Goal: Find specific fact: Find specific fact

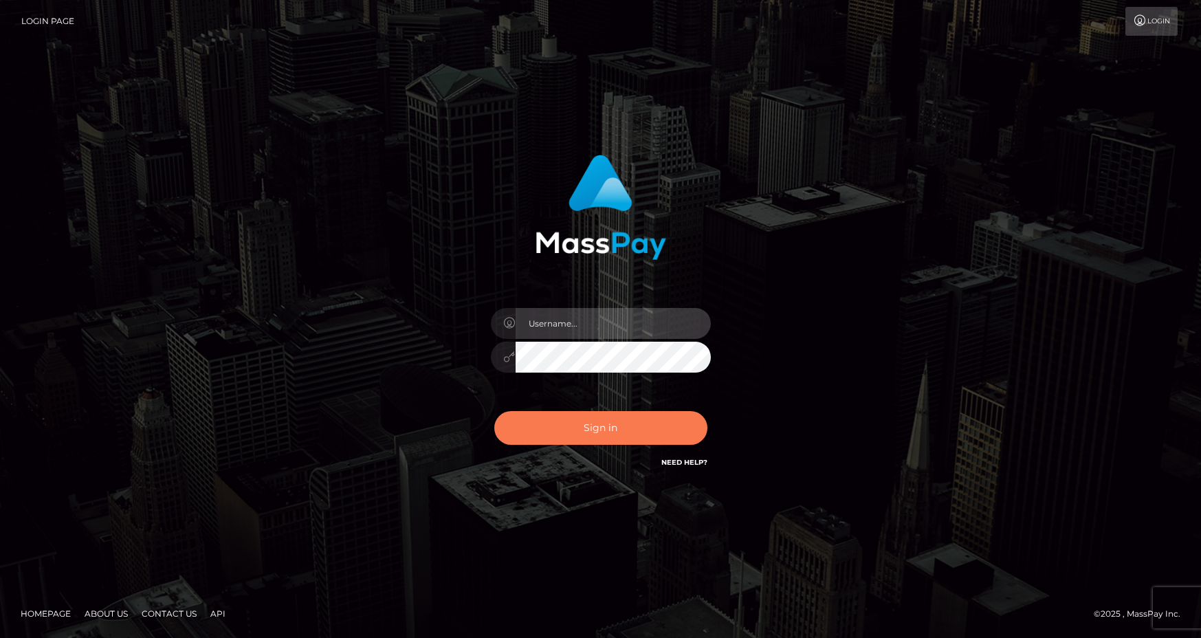
type input "Anthony.Spree"
click at [608, 432] on button "Sign in" at bounding box center [600, 428] width 213 height 34
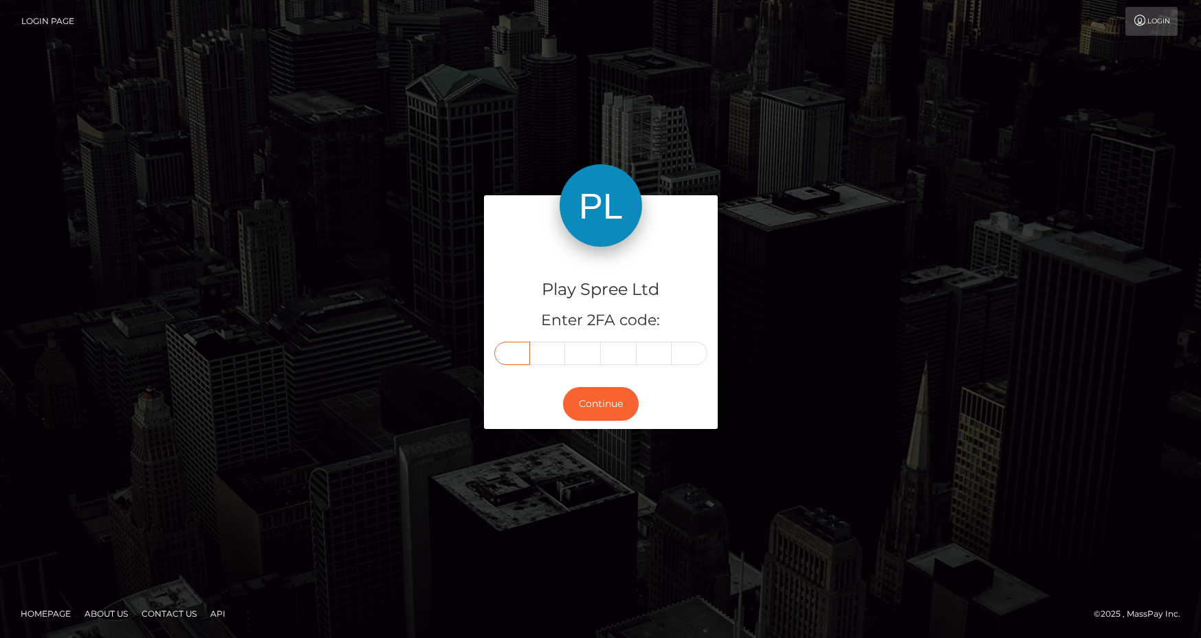
click at [517, 356] on input "text" at bounding box center [512, 353] width 36 height 23
type input "7"
type input "1"
type input "0"
type input "8"
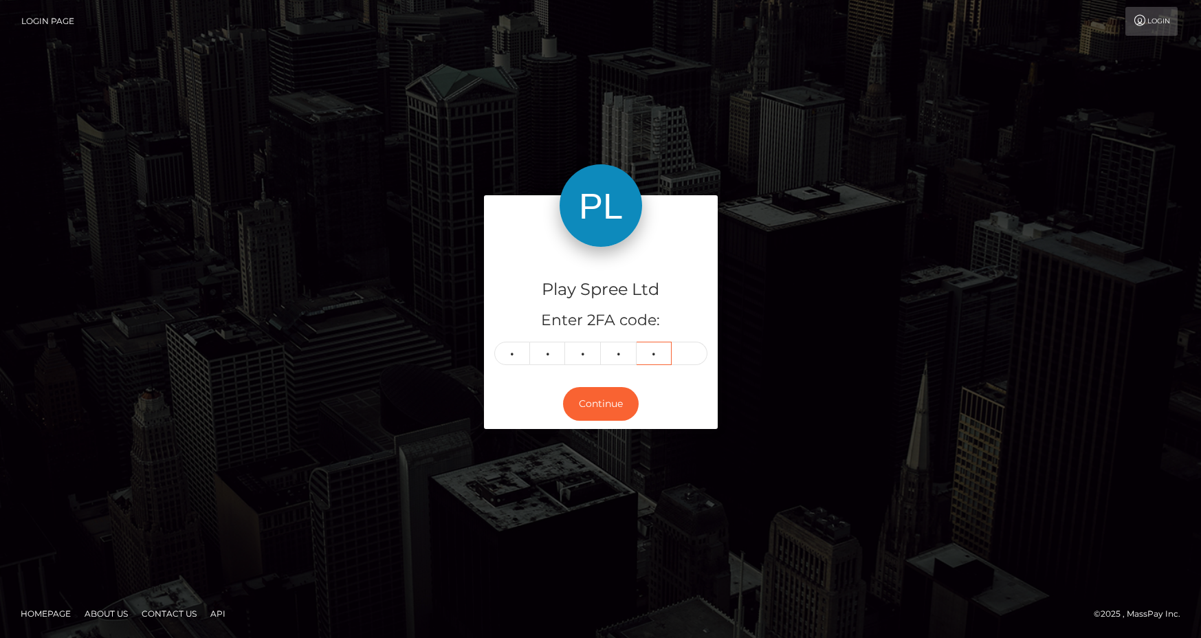
type input "9"
type input "2"
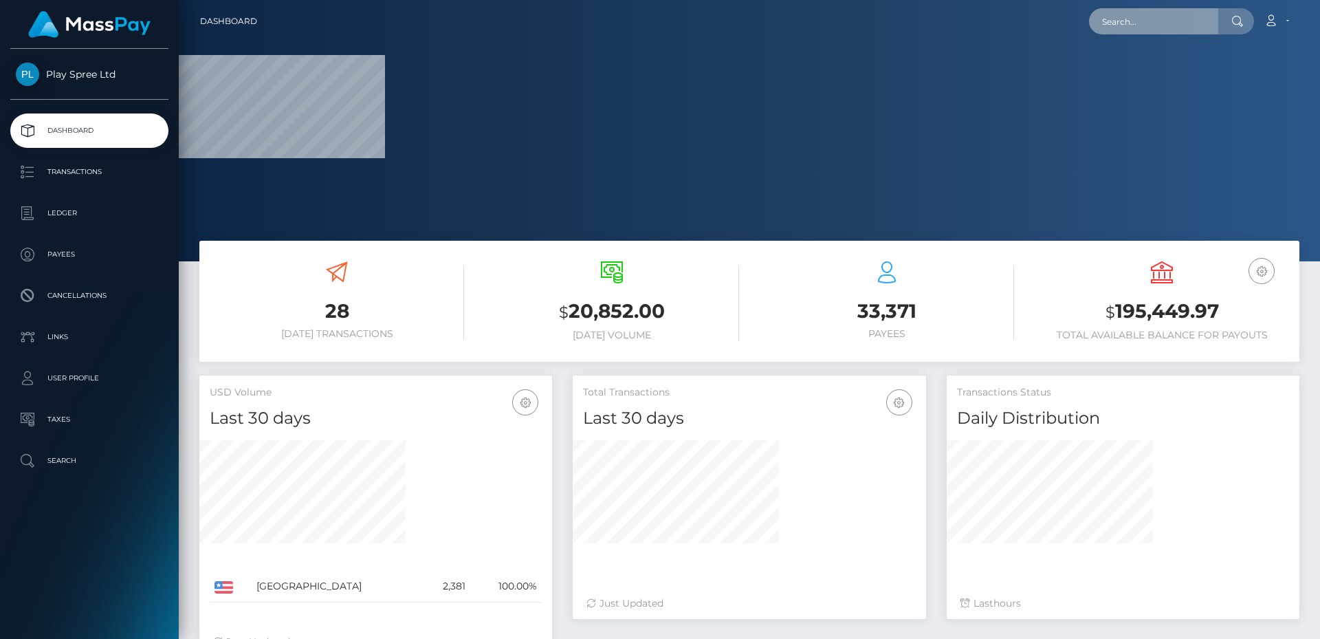
click at [1155, 17] on input "text" at bounding box center [1153, 21] width 129 height 26
paste input "1305583"
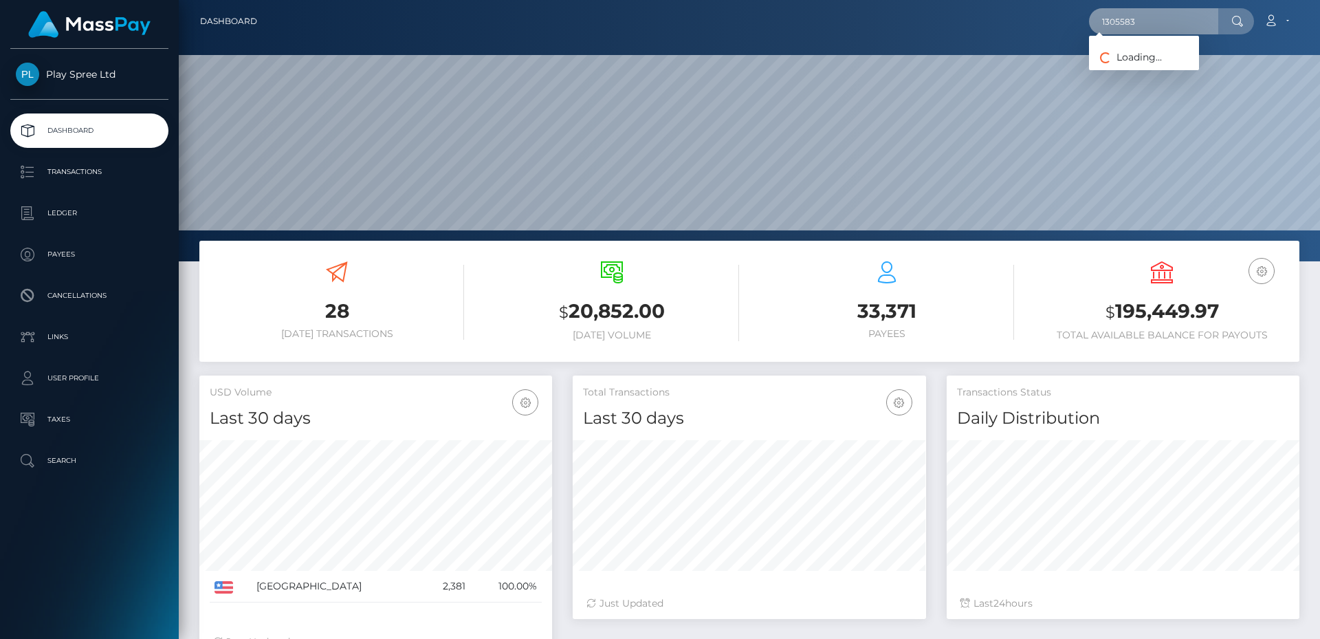
scroll to position [244, 353]
type input "1305583"
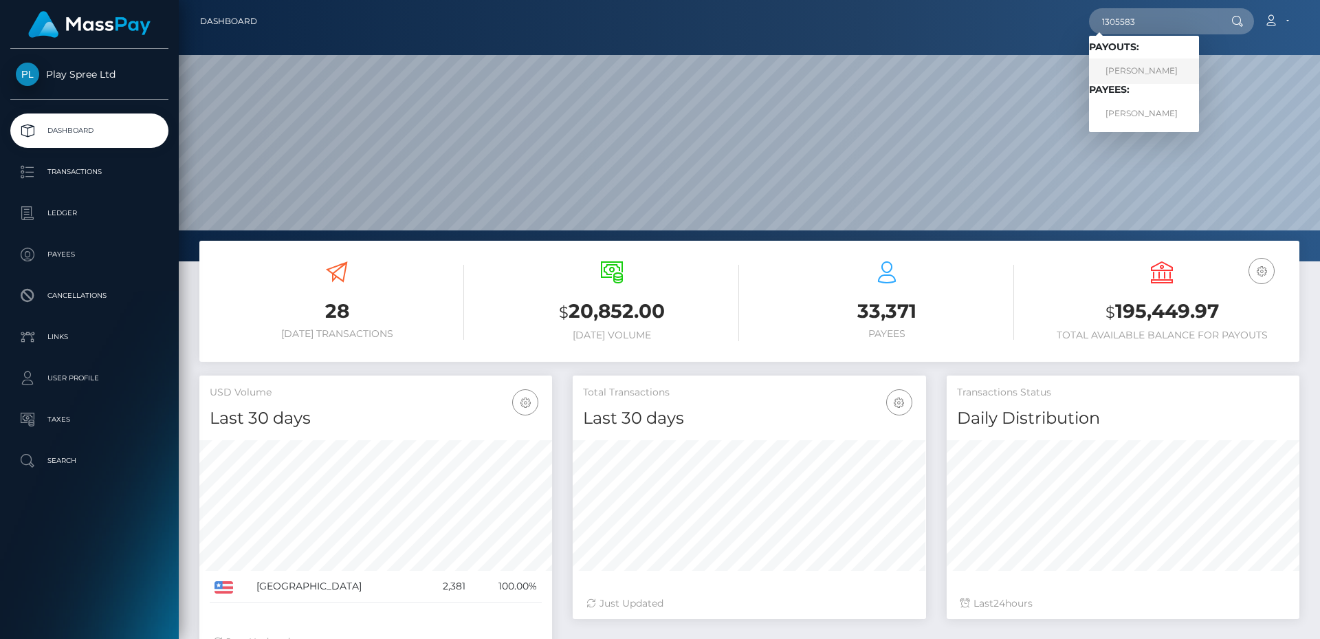
click at [1140, 67] on link "PETER L WOJNAROWSKI" at bounding box center [1144, 70] width 110 height 25
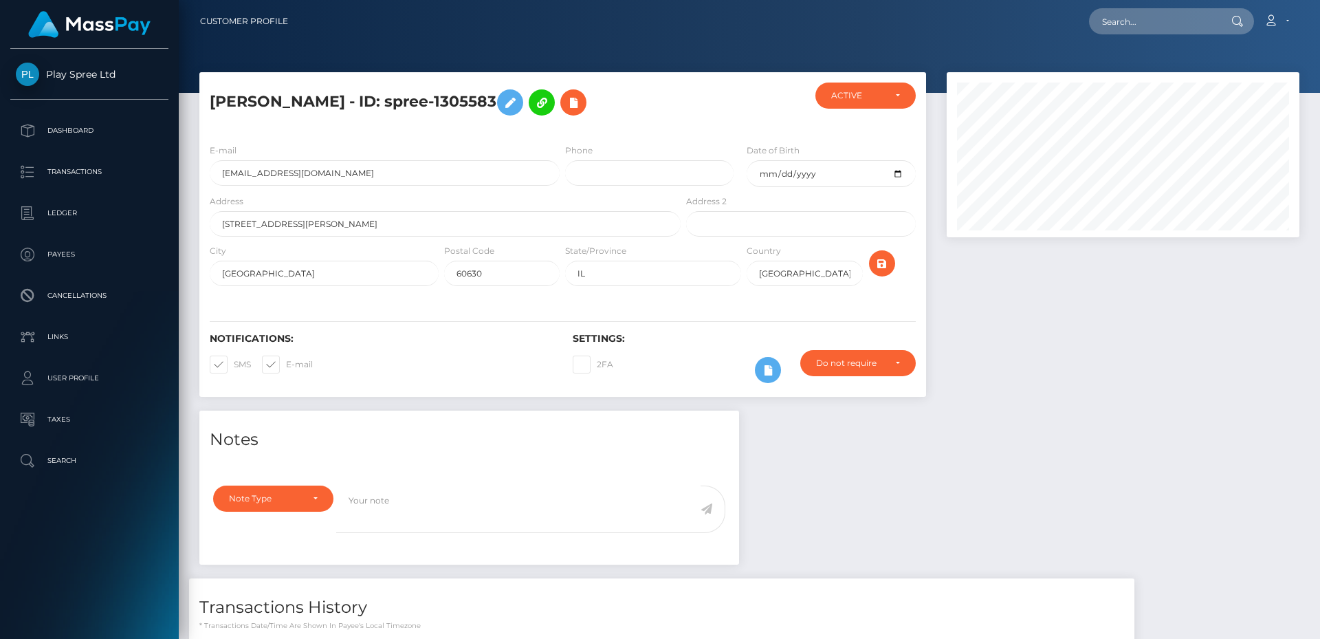
scroll to position [165, 353]
click at [472, 104] on h5 "PETER L WOJNAROWSKI - ID: spree-1305583" at bounding box center [441, 102] width 463 height 40
click at [514, 102] on h5 "PETER L WOJNAROWSKI - ID: spree-1305583" at bounding box center [441, 102] width 463 height 40
copy h5 "spree-1305583"
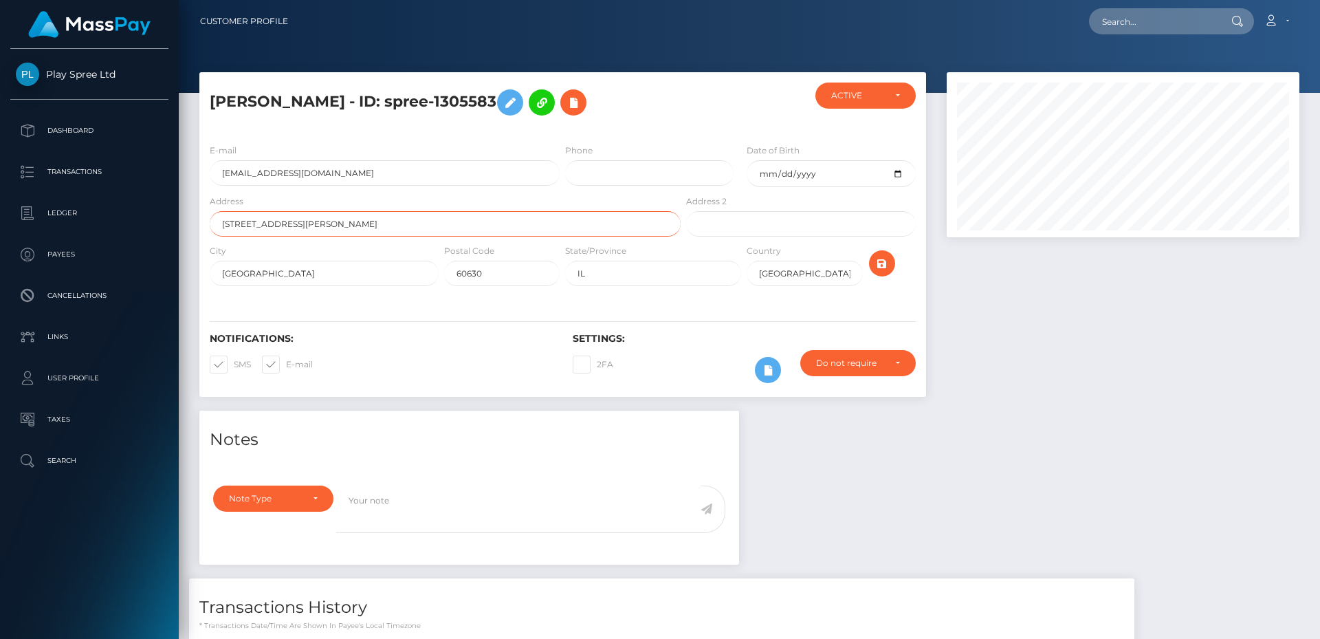
click at [241, 227] on input "4882 n mason ave" at bounding box center [445, 223] width 471 height 25
click at [246, 276] on input "chicago" at bounding box center [324, 273] width 229 height 25
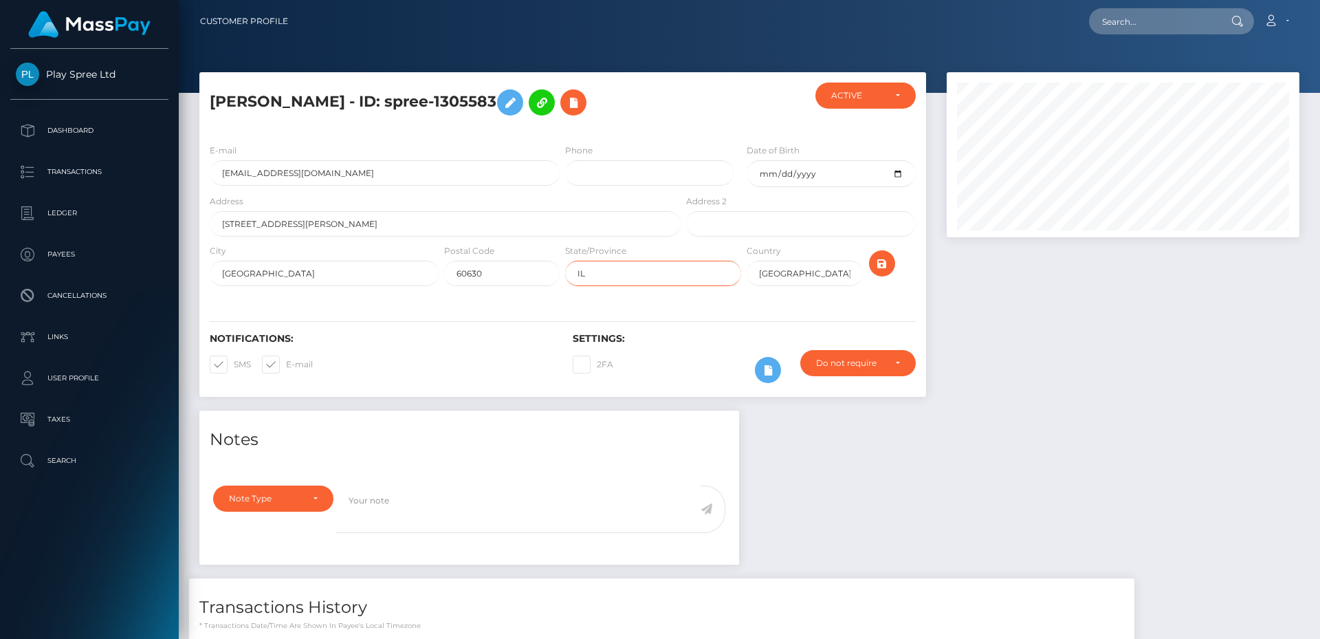
click at [579, 273] on input "IL" at bounding box center [653, 273] width 176 height 25
click at [469, 270] on input "60630" at bounding box center [501, 273] width 115 height 25
click at [258, 105] on h5 "PETER L WOJNAROWSKI - ID: spree-1305583" at bounding box center [441, 102] width 463 height 40
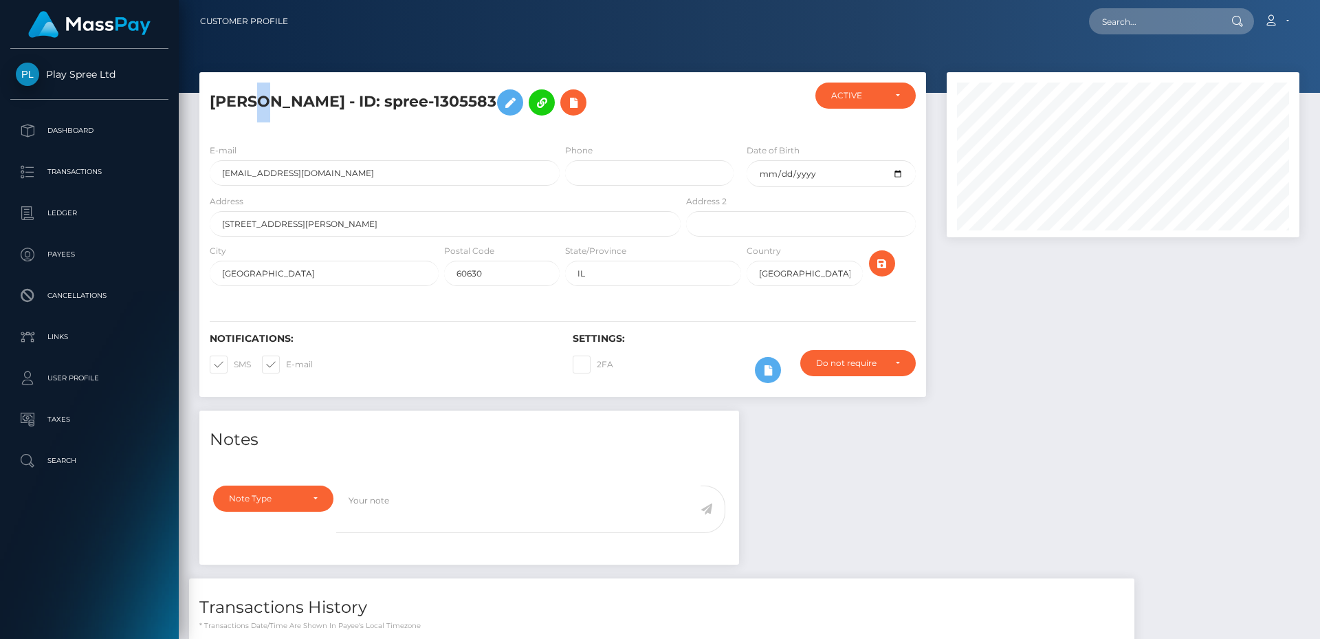
click at [258, 105] on h5 "PETER L WOJNAROWSKI - ID: spree-1305583" at bounding box center [441, 102] width 463 height 40
click at [236, 100] on h5 "PETER L WOJNAROWSKI - ID: spree-1305583" at bounding box center [441, 102] width 463 height 40
drag, startPoint x: 236, startPoint y: 100, endPoint x: 322, endPoint y: 104, distance: 86.0
click at [239, 100] on h5 "PETER L WOJNAROWSKI - ID: spree-1305583" at bounding box center [441, 102] width 463 height 40
drag, startPoint x: 338, startPoint y: 105, endPoint x: 329, endPoint y: 109, distance: 9.6
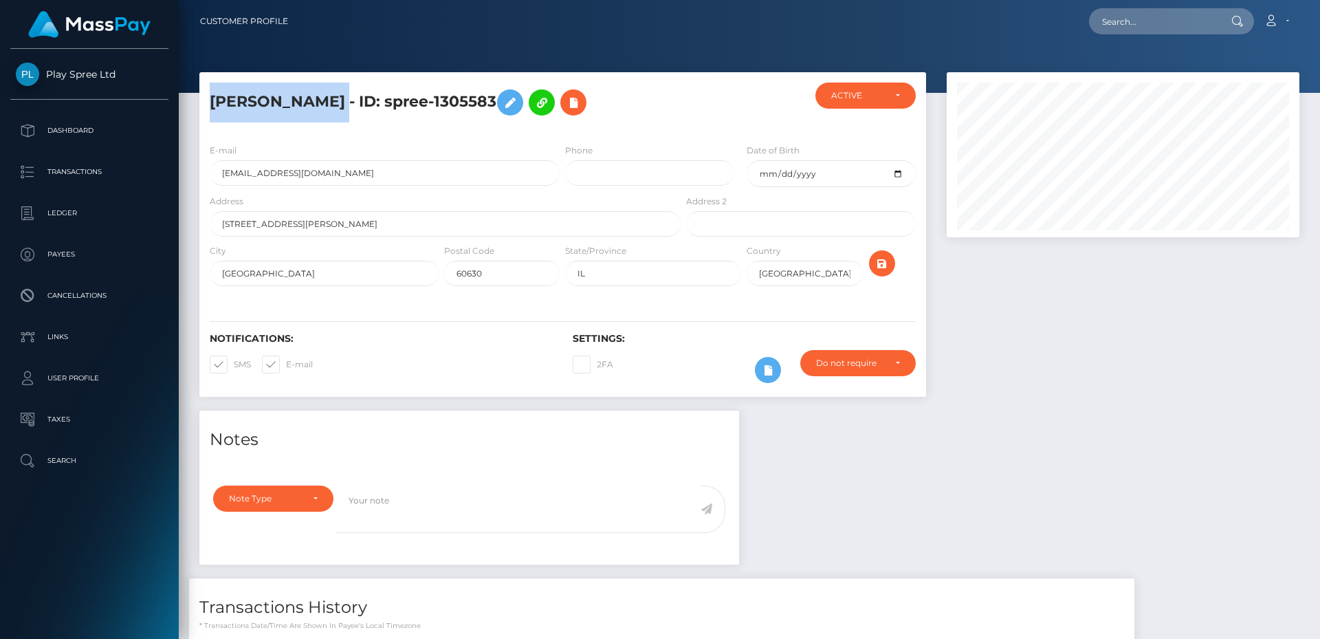
click at [338, 106] on h5 "PETER L WOJNAROWSKI - ID: spree-1305583" at bounding box center [441, 102] width 463 height 40
copy h5 "PETER L WOJNAROWSKI"
click at [298, 172] on input "wojnarowskipeter@gmail.com" at bounding box center [385, 172] width 350 height 25
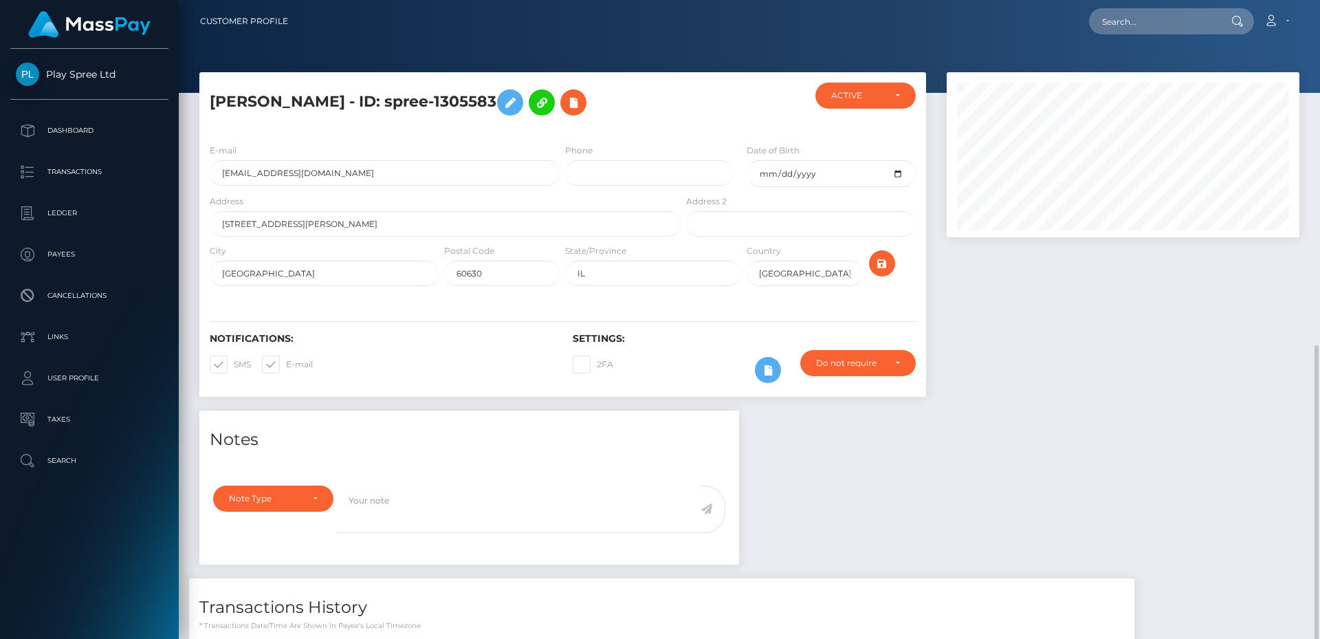
scroll to position [195, 0]
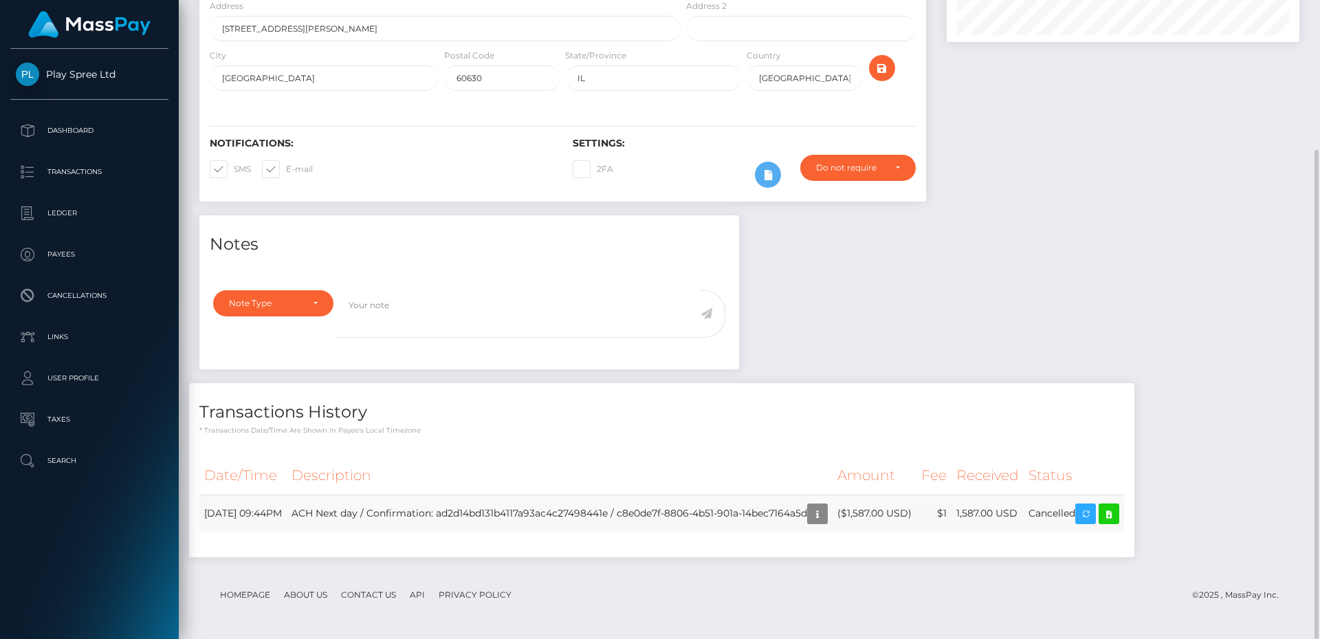
click at [1024, 509] on td "1,587.00 USD" at bounding box center [987, 513] width 72 height 38
copy td "1,587.00"
click at [689, 513] on td "ACH Next day / Confirmation: ad2d14bd131b4117a93ac4c27498441e / c8e0de7f-8806-4…" at bounding box center [560, 513] width 546 height 38
drag, startPoint x: 689, startPoint y: 513, endPoint x: 750, endPoint y: 517, distance: 61.3
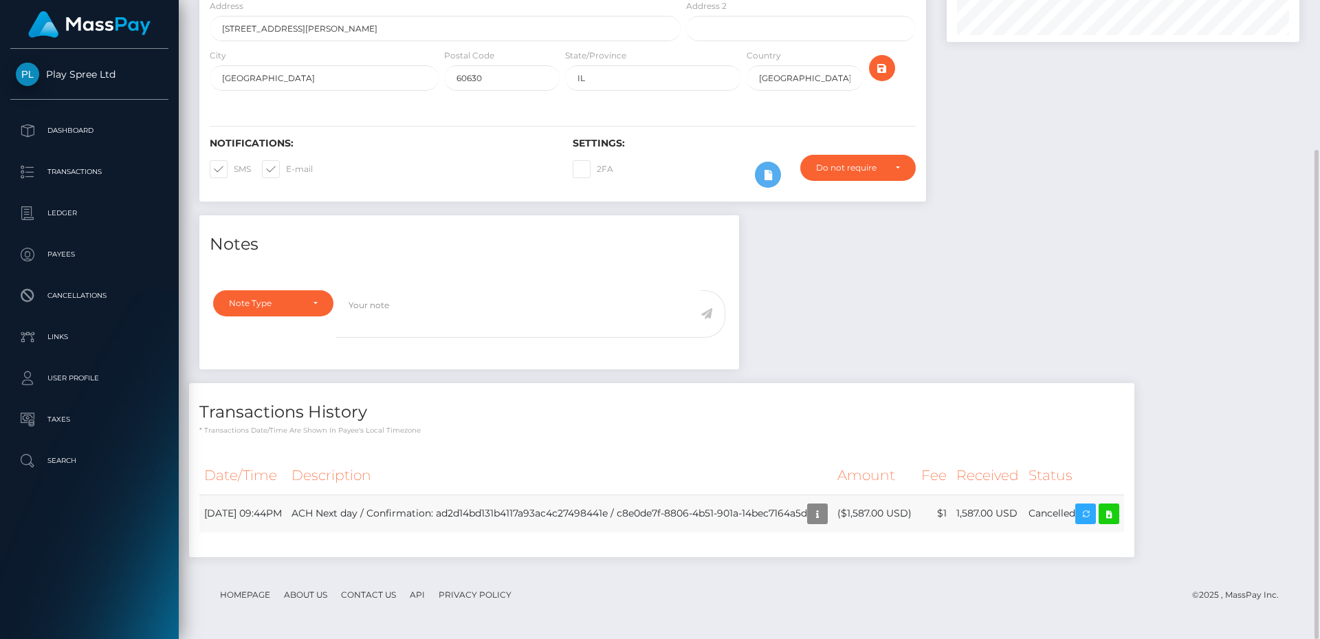
click at [690, 513] on td "ACH Next day / Confirmation: ad2d14bd131b4117a93ac4c27498441e / c8e0de7f-8806-4…" at bounding box center [560, 513] width 546 height 38
click at [832, 513] on td "ACH Next day / Confirmation: ad2d14bd131b4117a93ac4c27498441e / c8e0de7f-8806-4…" at bounding box center [560, 513] width 546 height 38
copy td "c8e0de7f-8806-4b51-901a-14bec7164a5d"
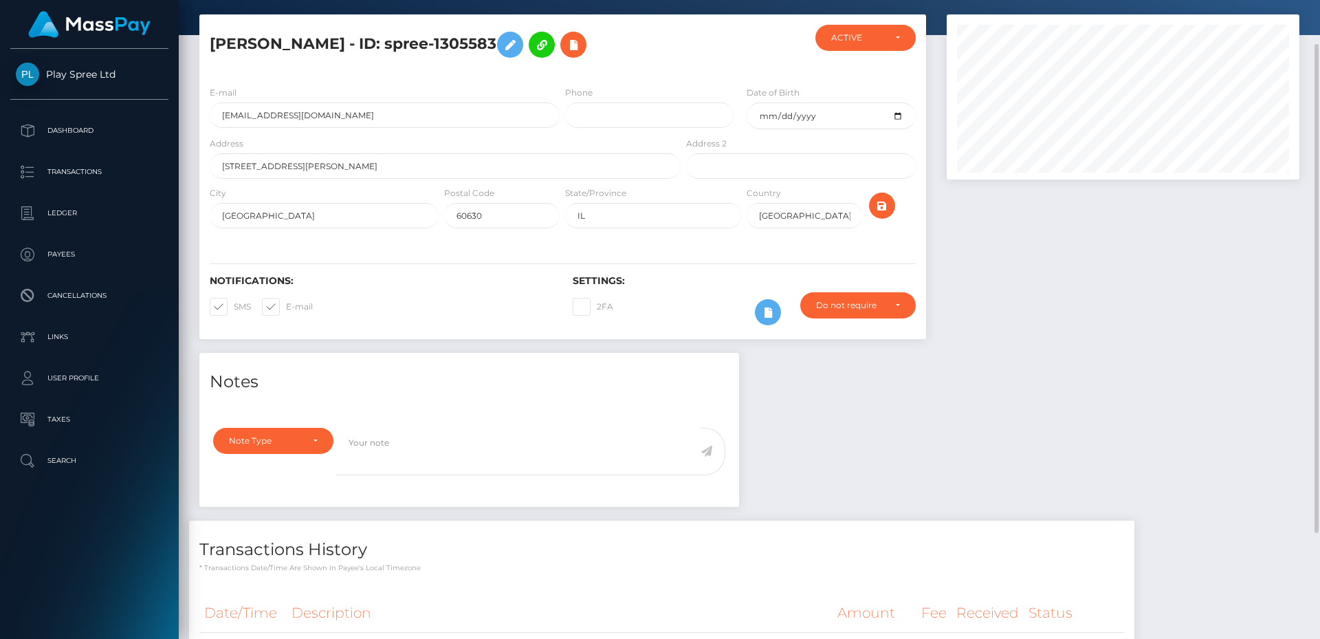
scroll to position [0, 0]
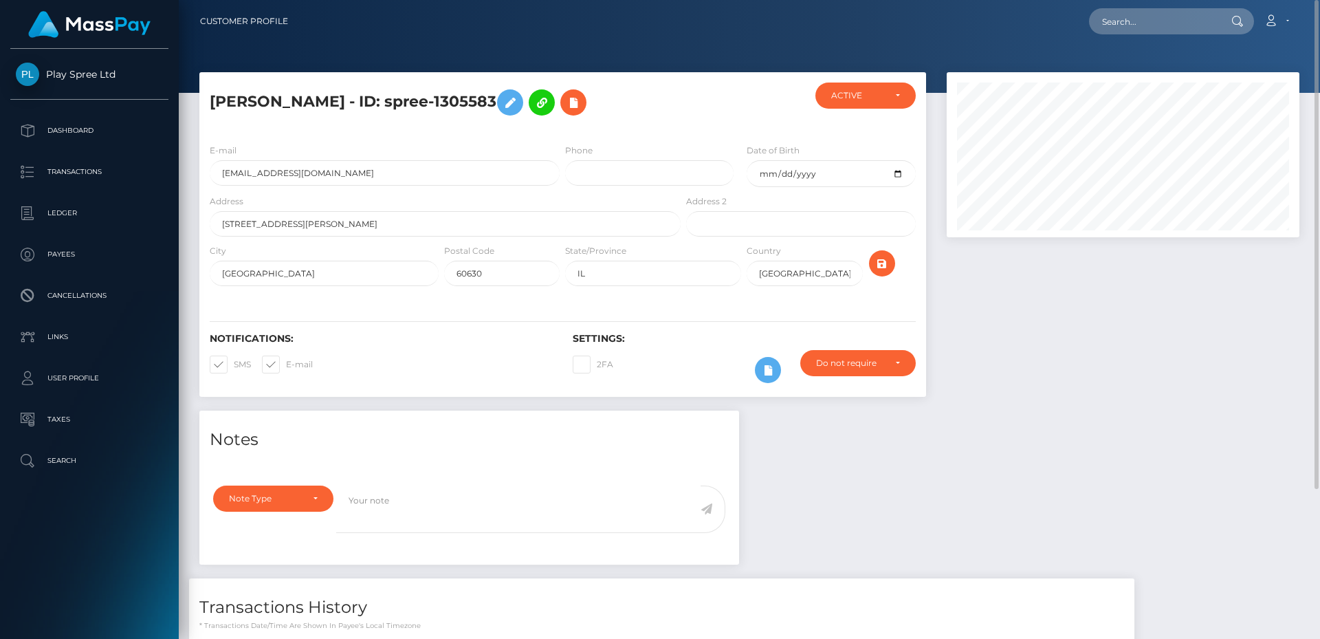
click at [862, 461] on div "Notes Note Type Compliance Clear Compliance General Note Type" at bounding box center [749, 587] width 1120 height 355
